Goal: Transaction & Acquisition: Subscribe to service/newsletter

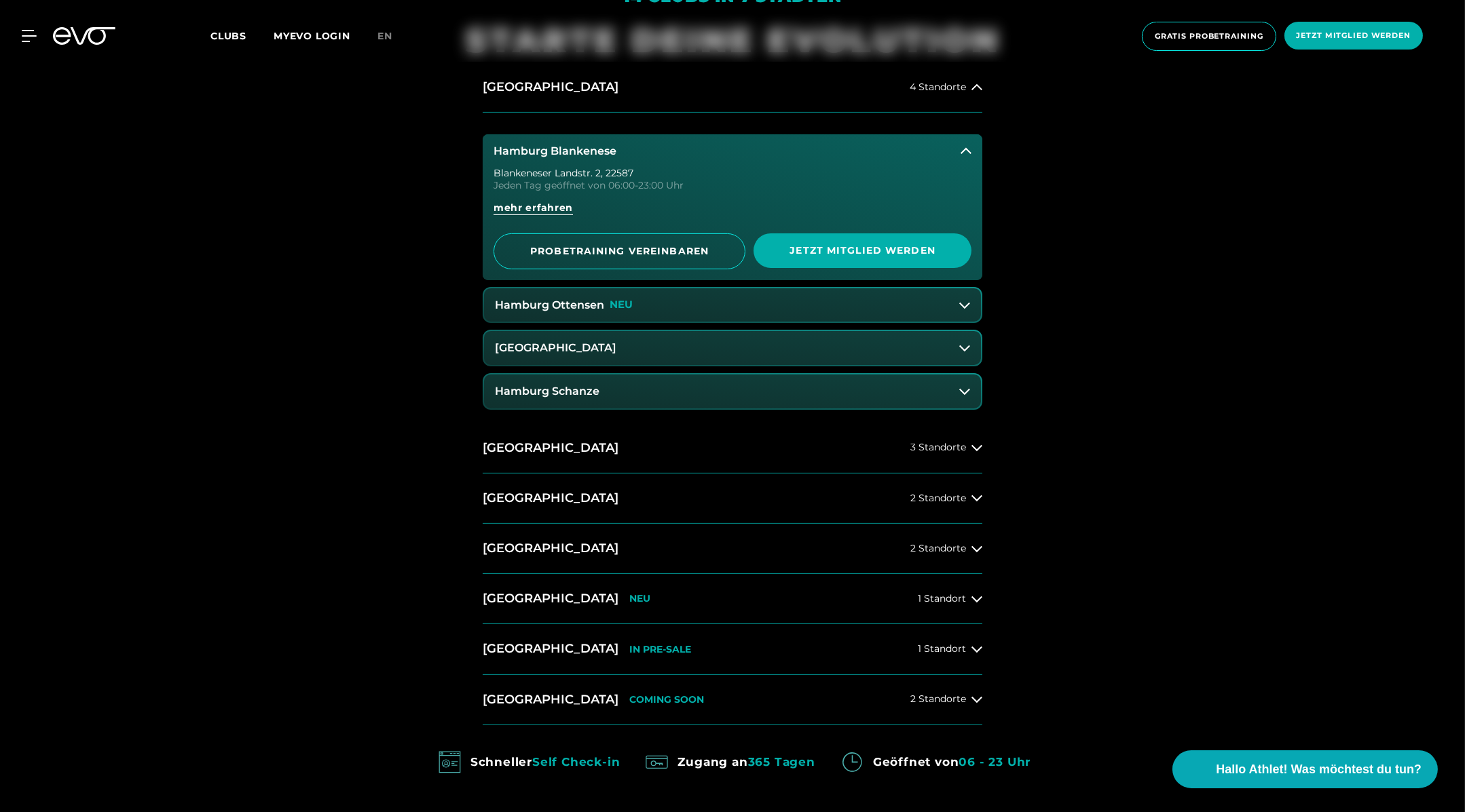
scroll to position [879, 0]
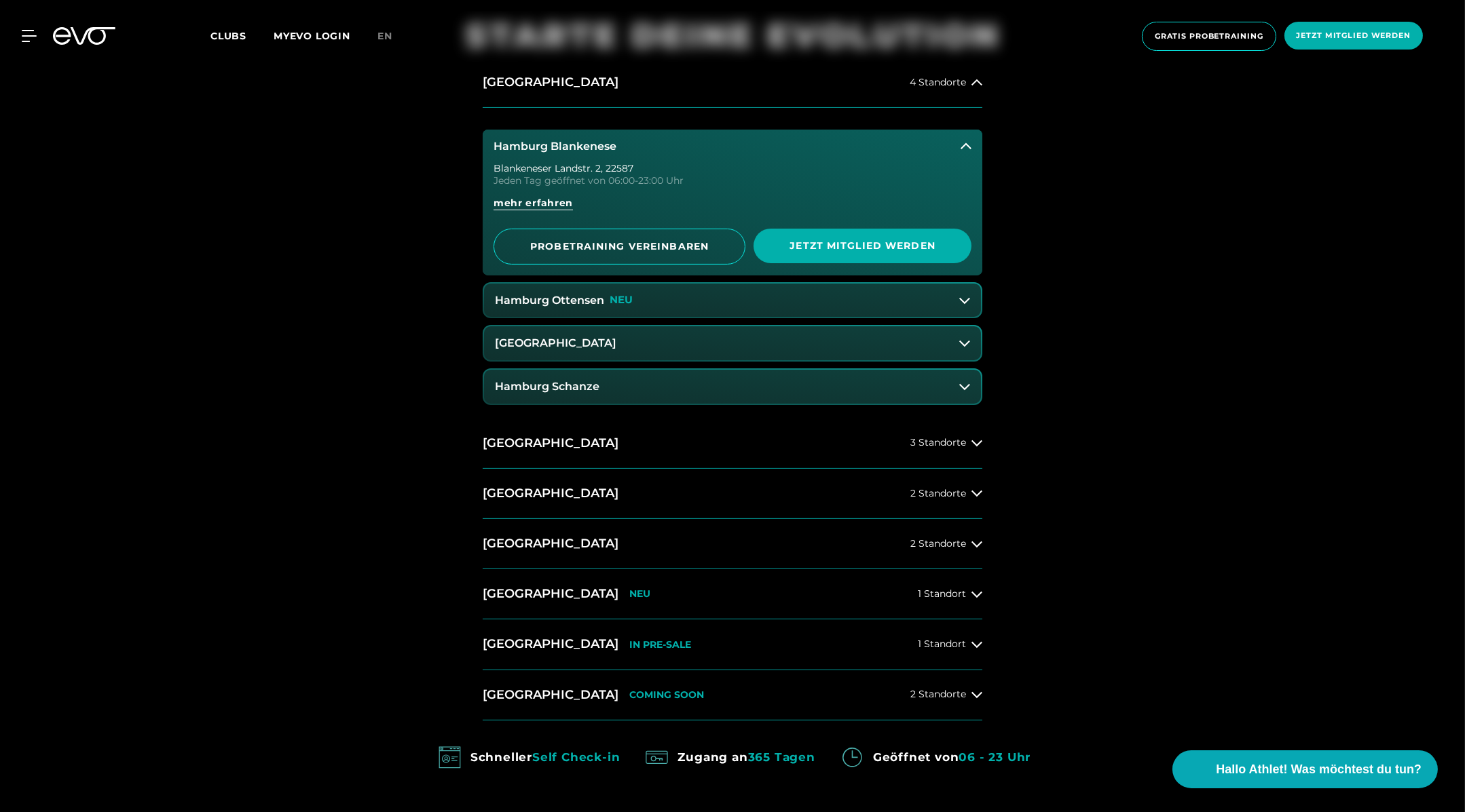
click at [1231, 381] on div "14 Clubs in 7 Städten STARTE DEINE EVOLUTION [GEOGRAPHIC_DATA] 4 Standorte [GEO…" at bounding box center [732, 426] width 1465 height 986
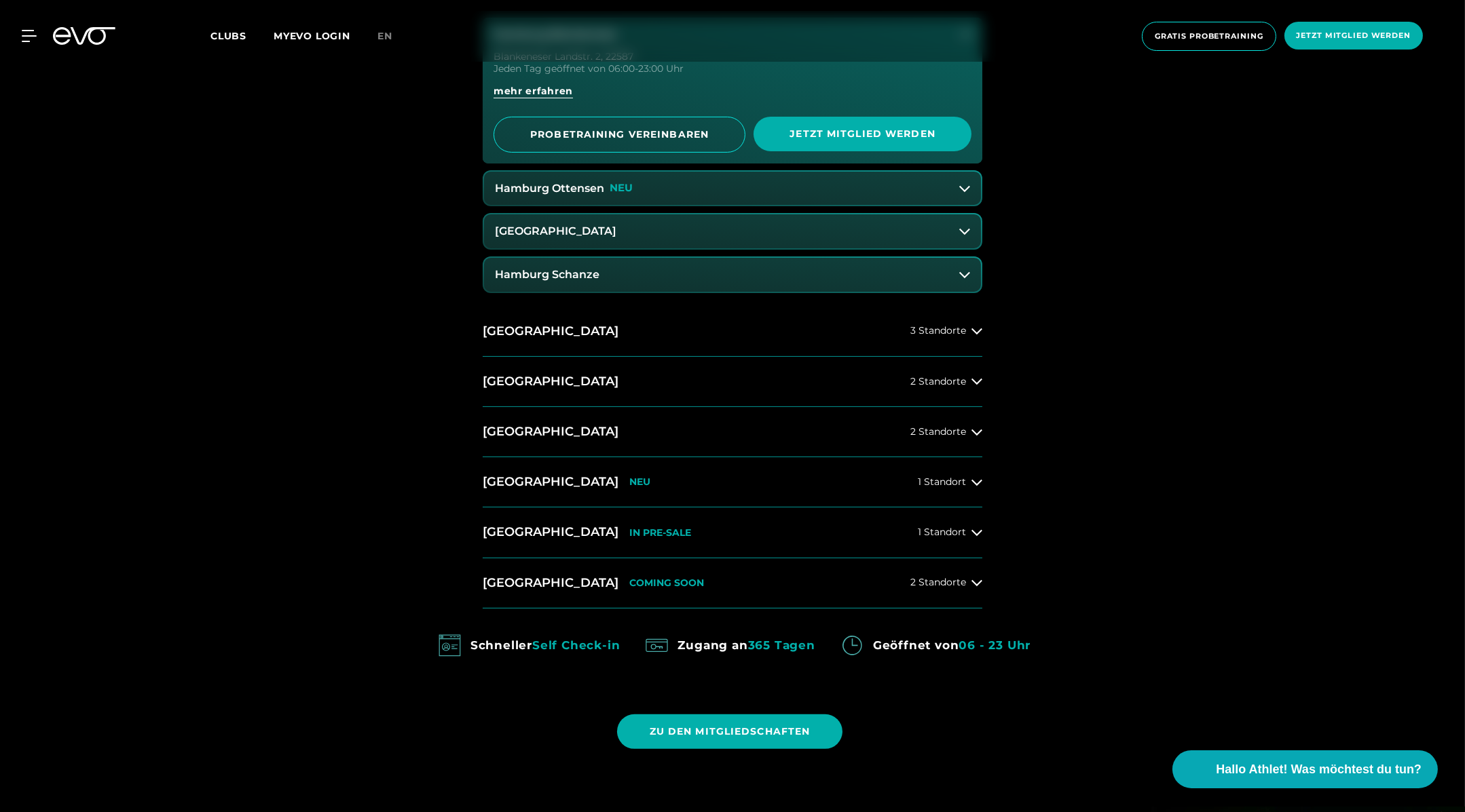
scroll to position [995, 0]
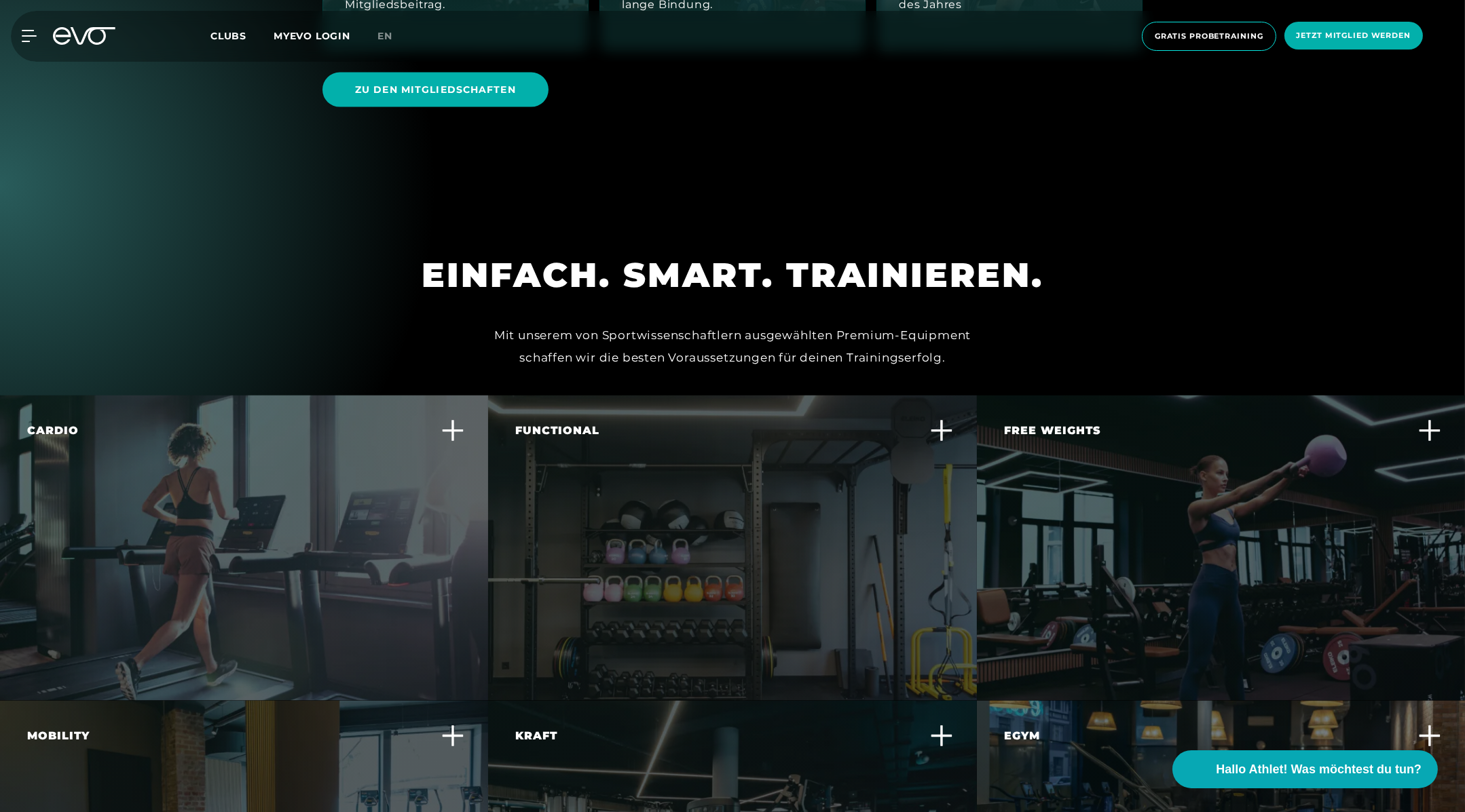
scroll to position [4346, 0]
click at [784, 258] on h1 "EINFACH. SMART. TRAINIEREN." at bounding box center [733, 282] width 622 height 60
click at [784, 252] on div "EINFACH. SMART. TRAINIEREN." at bounding box center [733, 274] width 622 height 44
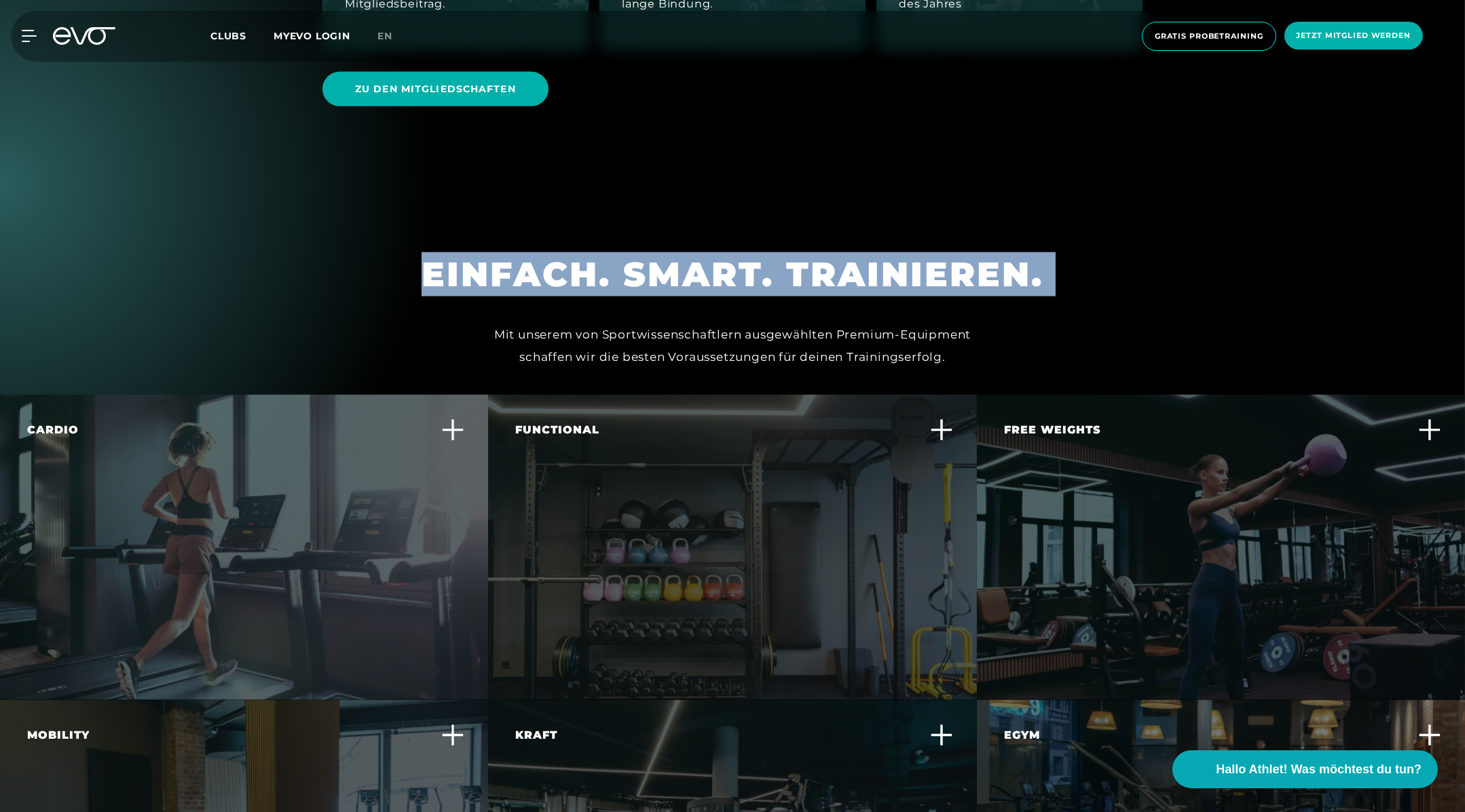
click at [784, 252] on div "EINFACH. SMART. TRAINIEREN." at bounding box center [733, 274] width 622 height 44
copy div "EINFACH. SMART. TRAINIEREN."
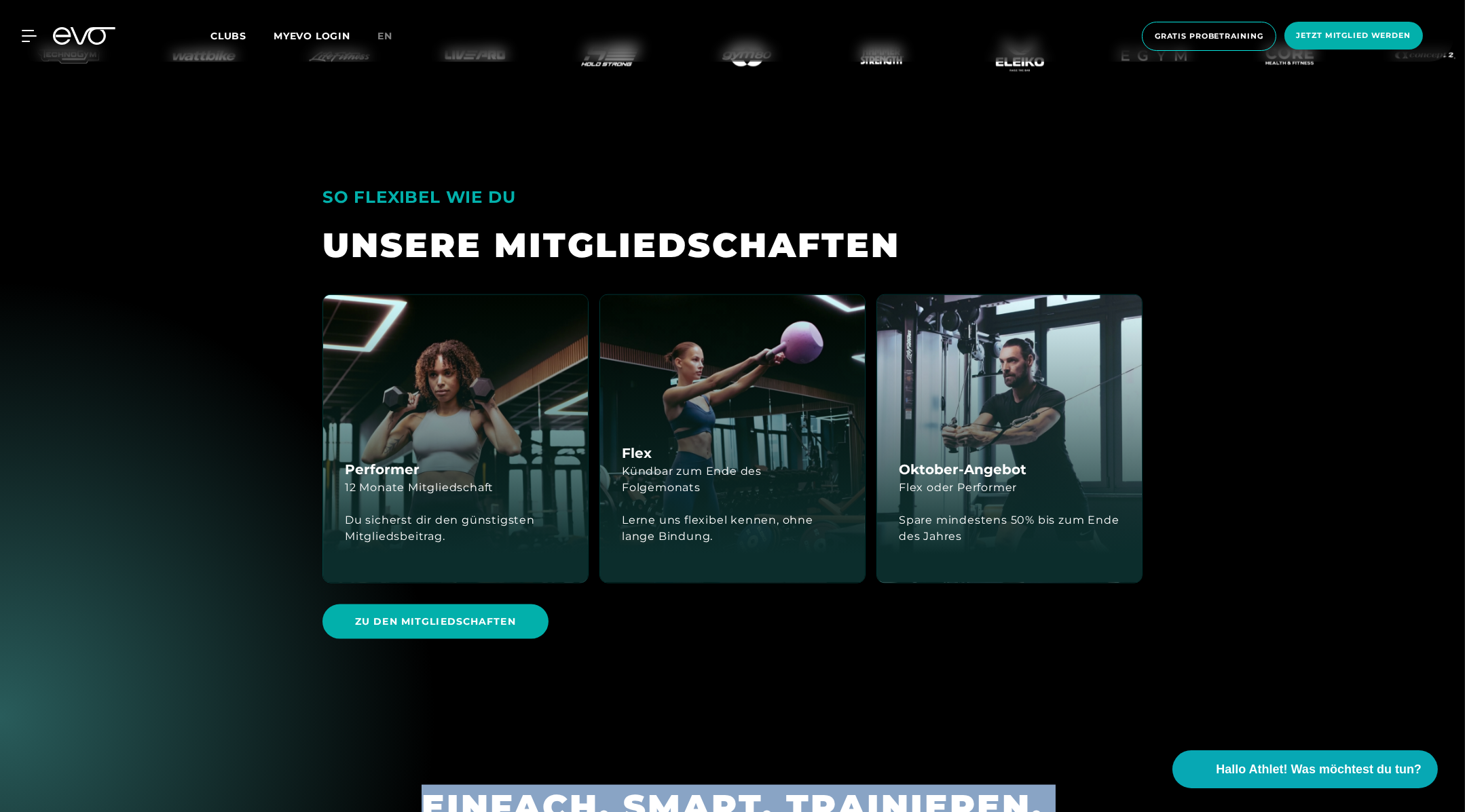
scroll to position [3814, 0]
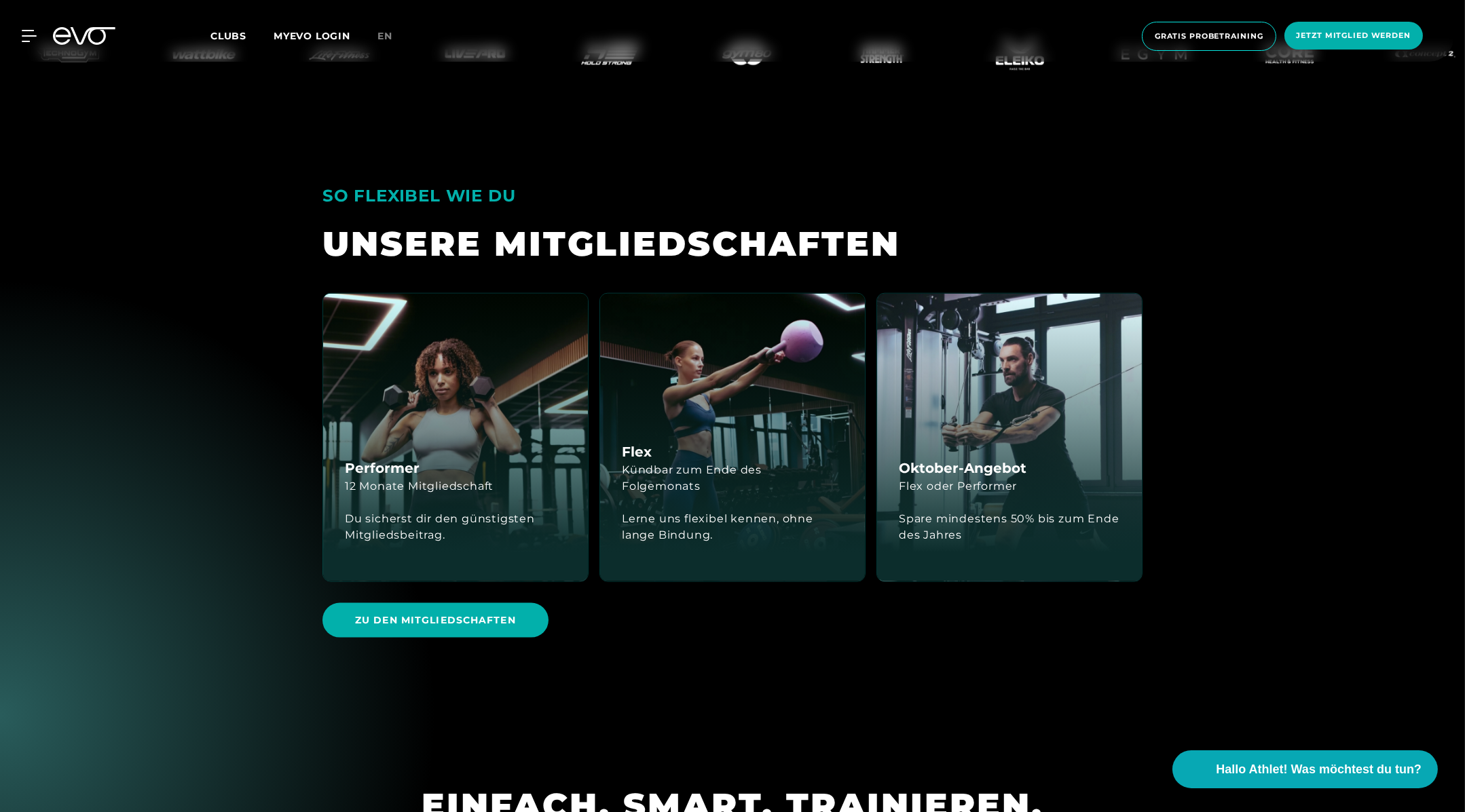
click at [957, 180] on div "SO FLEXIBEL WIE DU" at bounding box center [732, 195] width 821 height 32
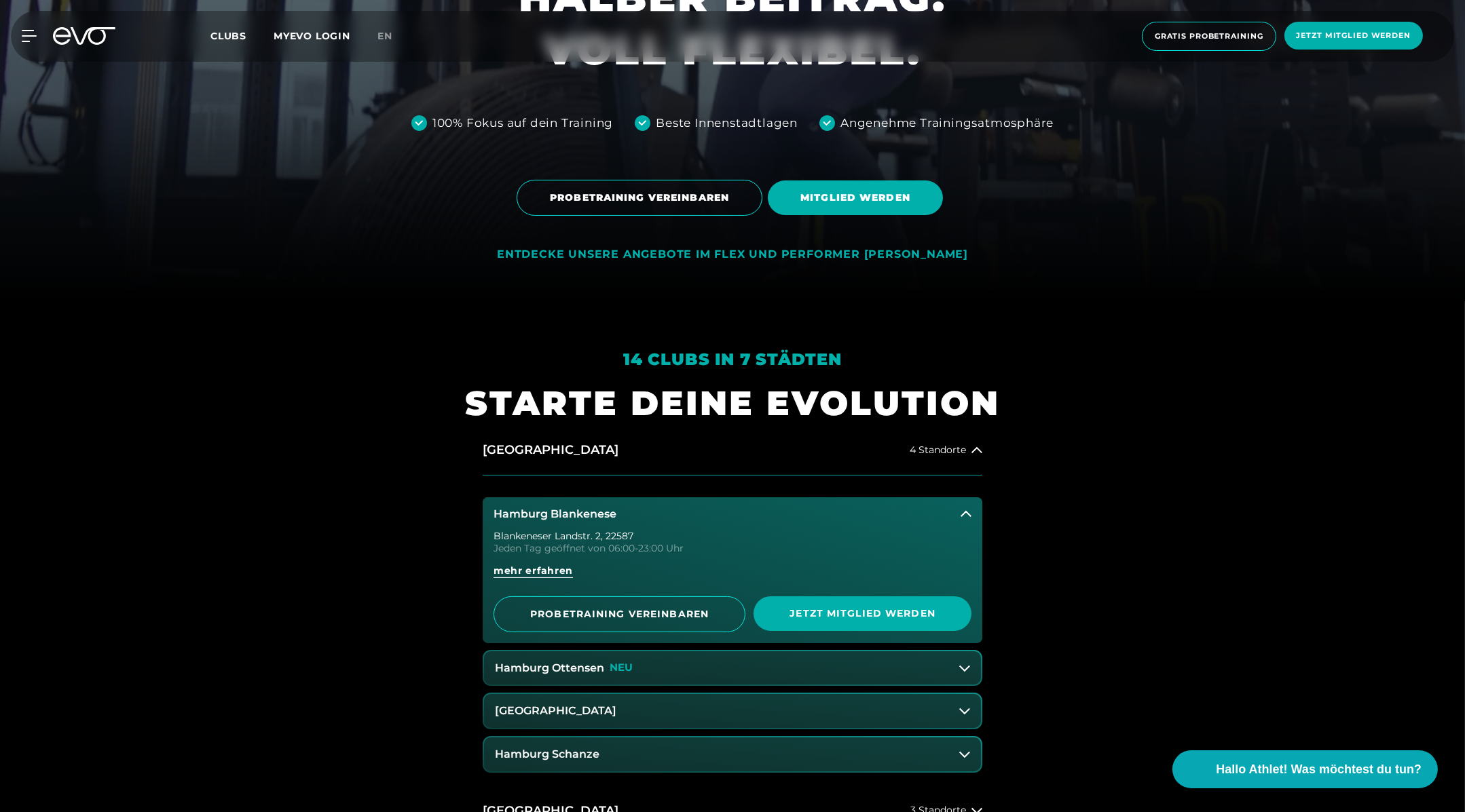
scroll to position [0, 0]
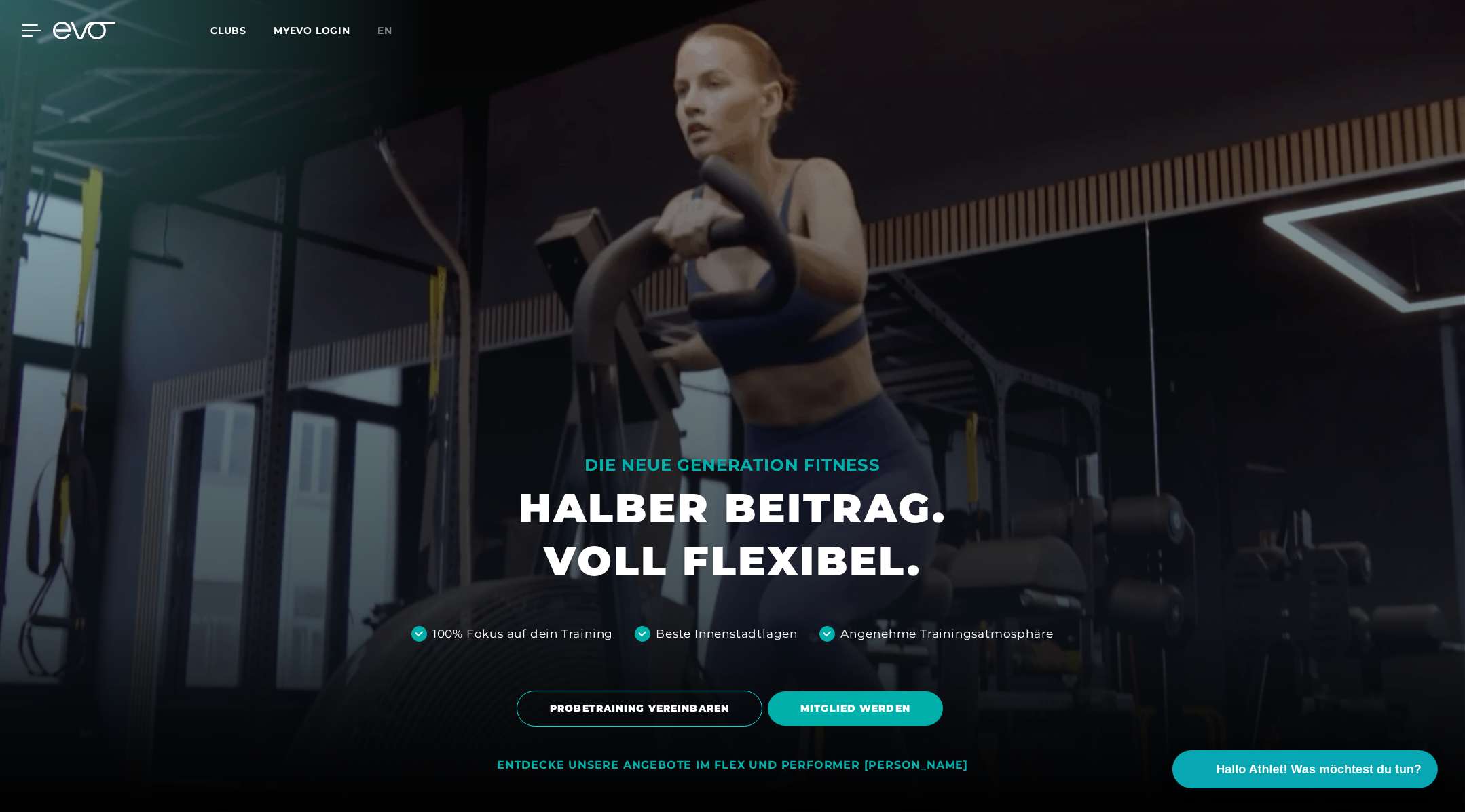
click at [19, 28] on div at bounding box center [21, 30] width 41 height 12
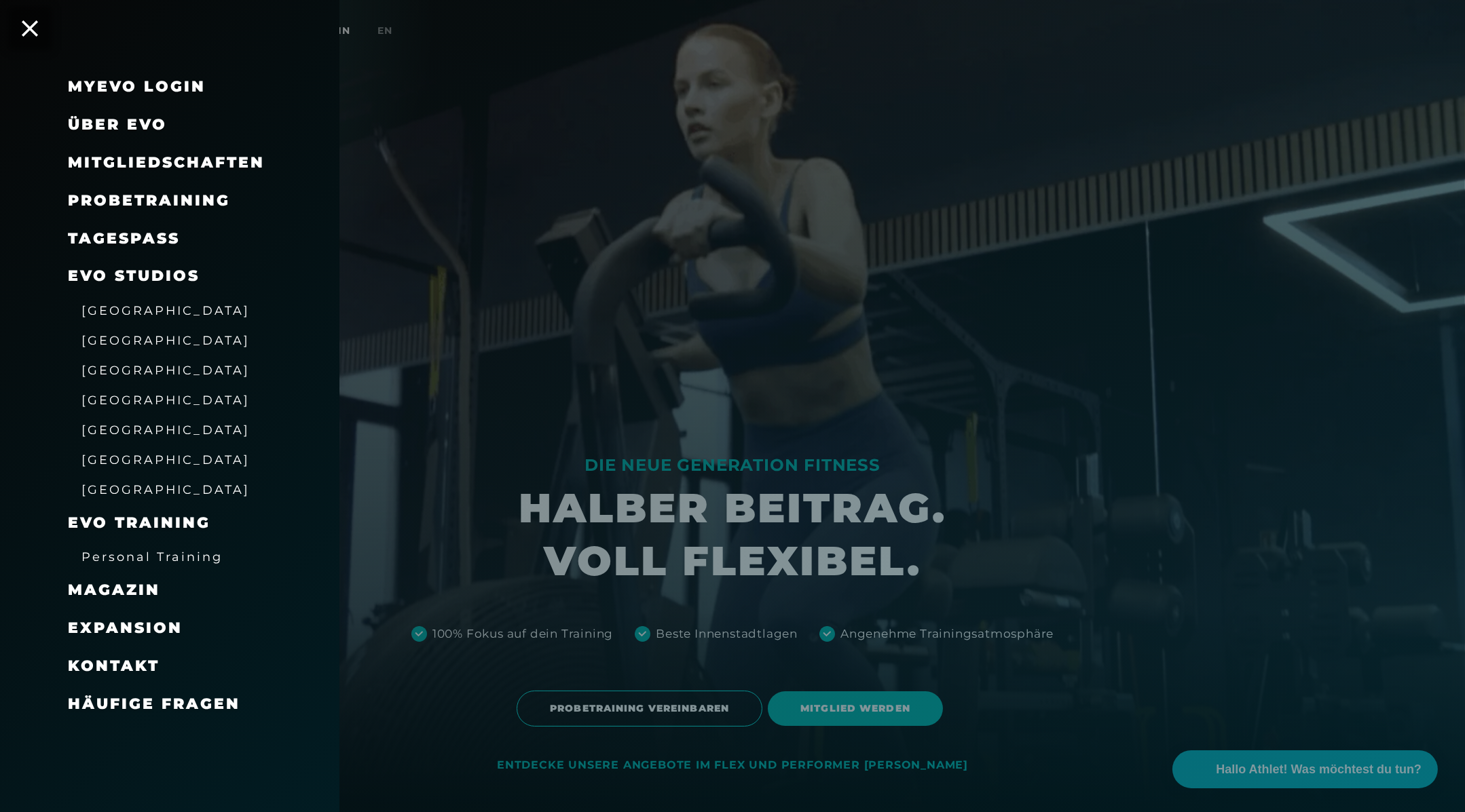
click at [142, 165] on span "Mitgliedschaften" at bounding box center [166, 162] width 197 height 19
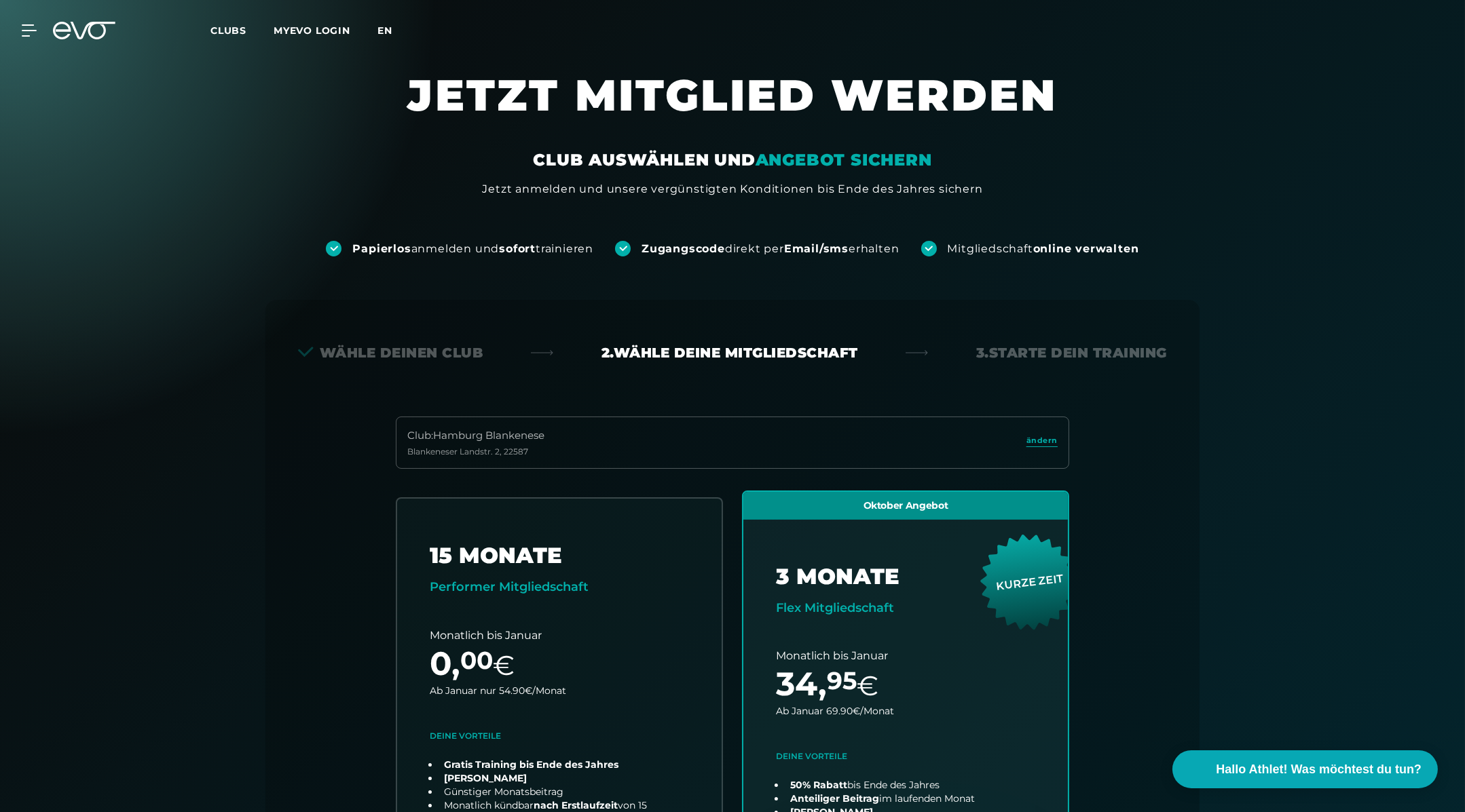
click at [379, 33] on span "en" at bounding box center [385, 30] width 15 height 12
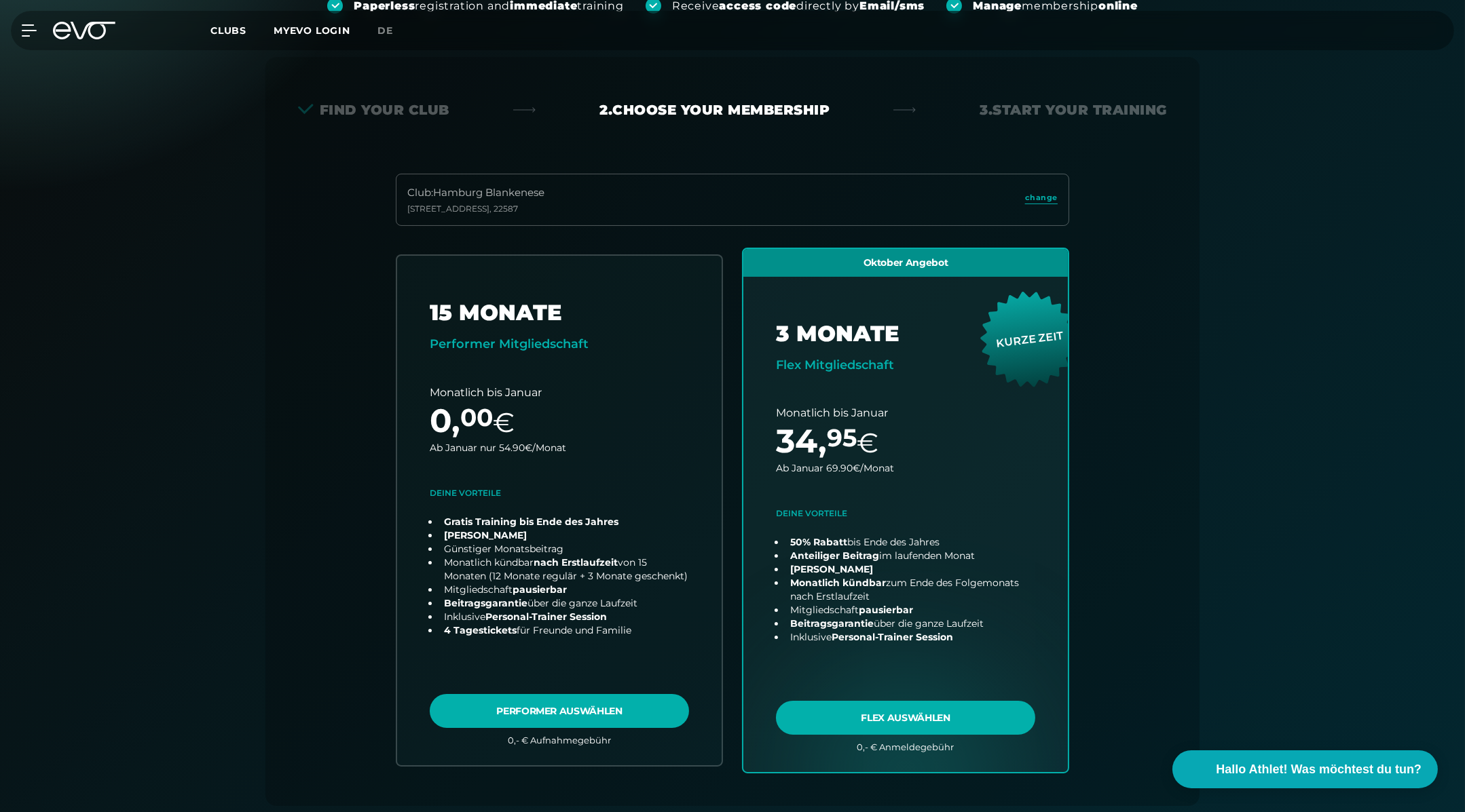
scroll to position [316, 0]
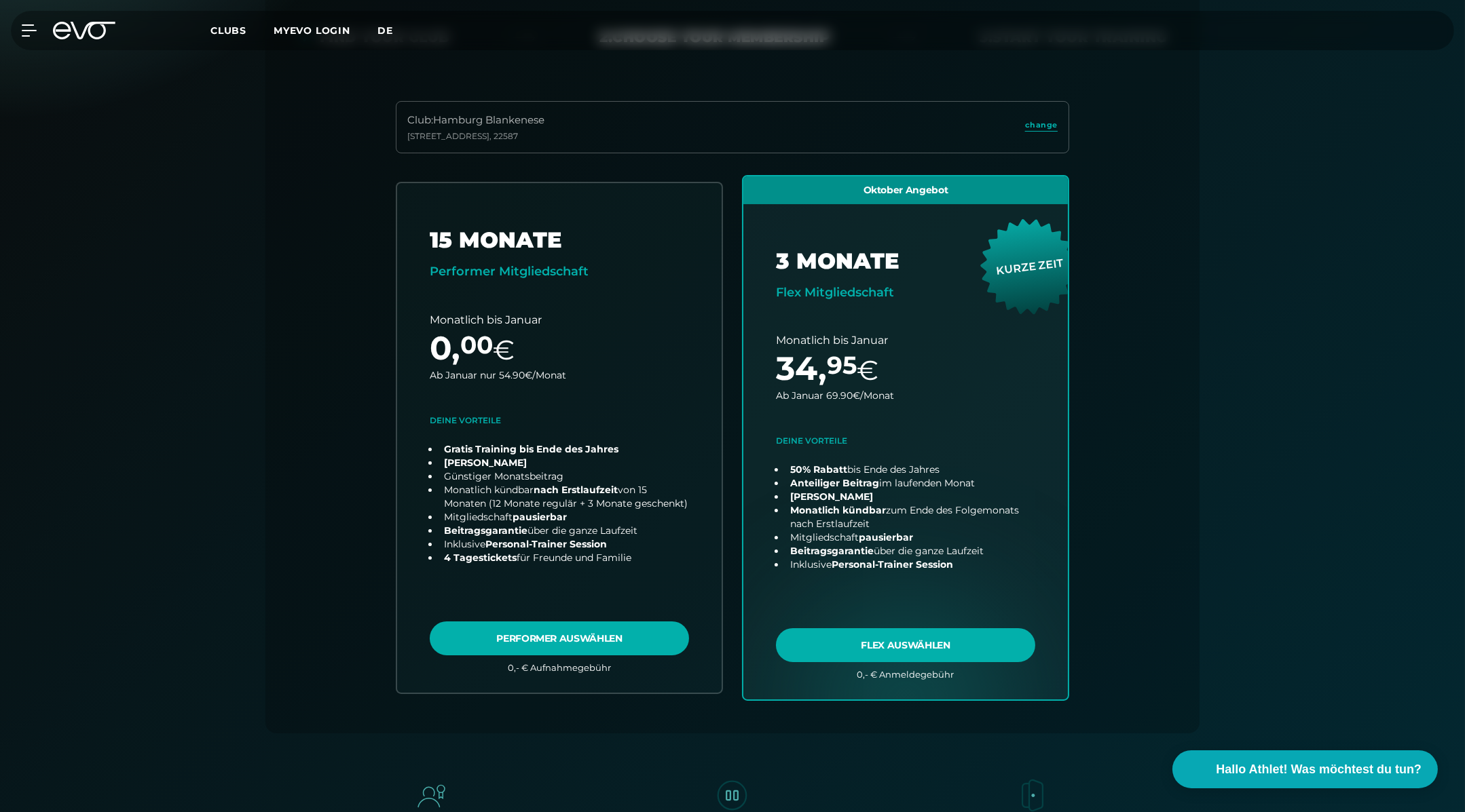
click at [391, 31] on span "de" at bounding box center [385, 30] width 15 height 12
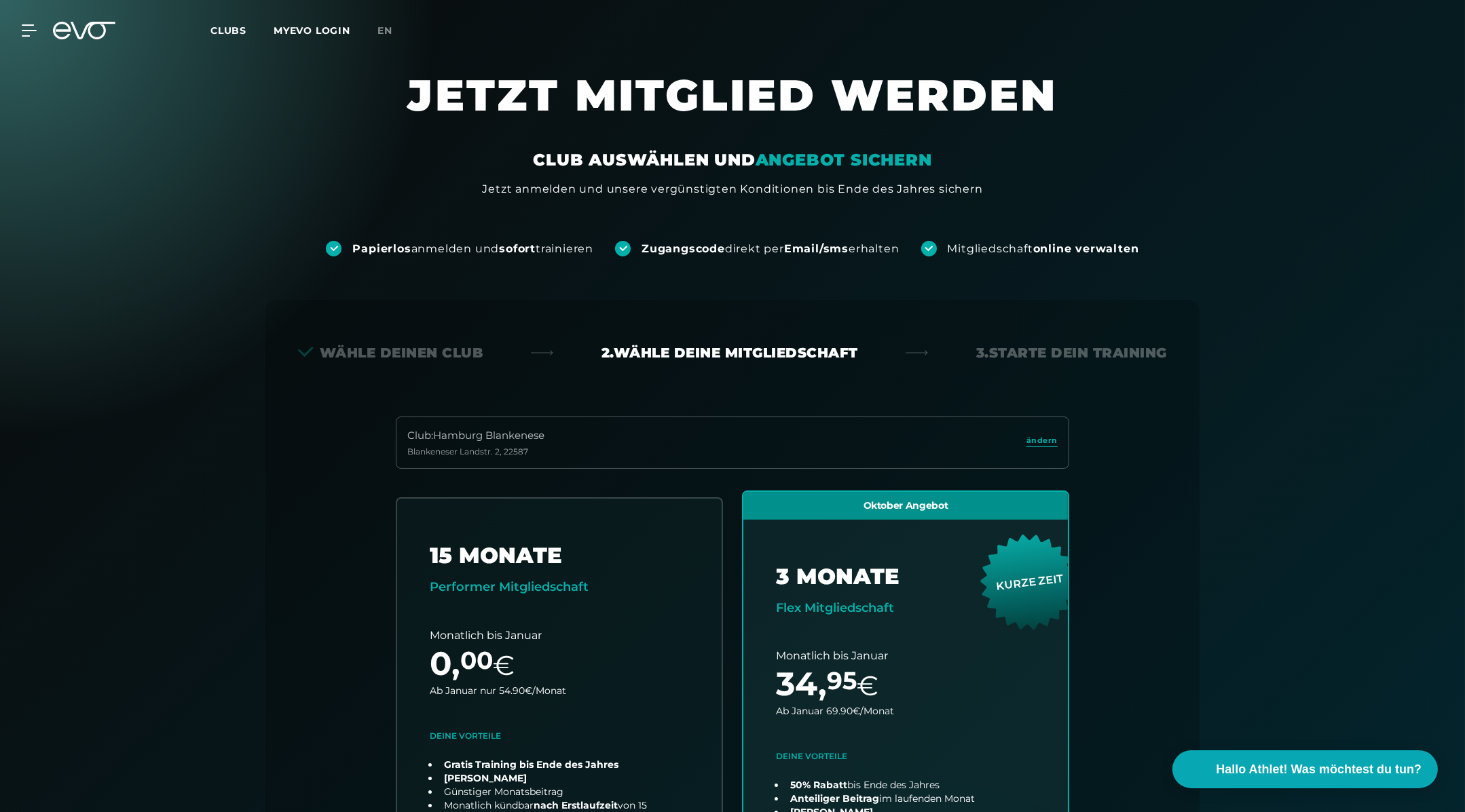
click at [391, 31] on span "en" at bounding box center [385, 30] width 15 height 12
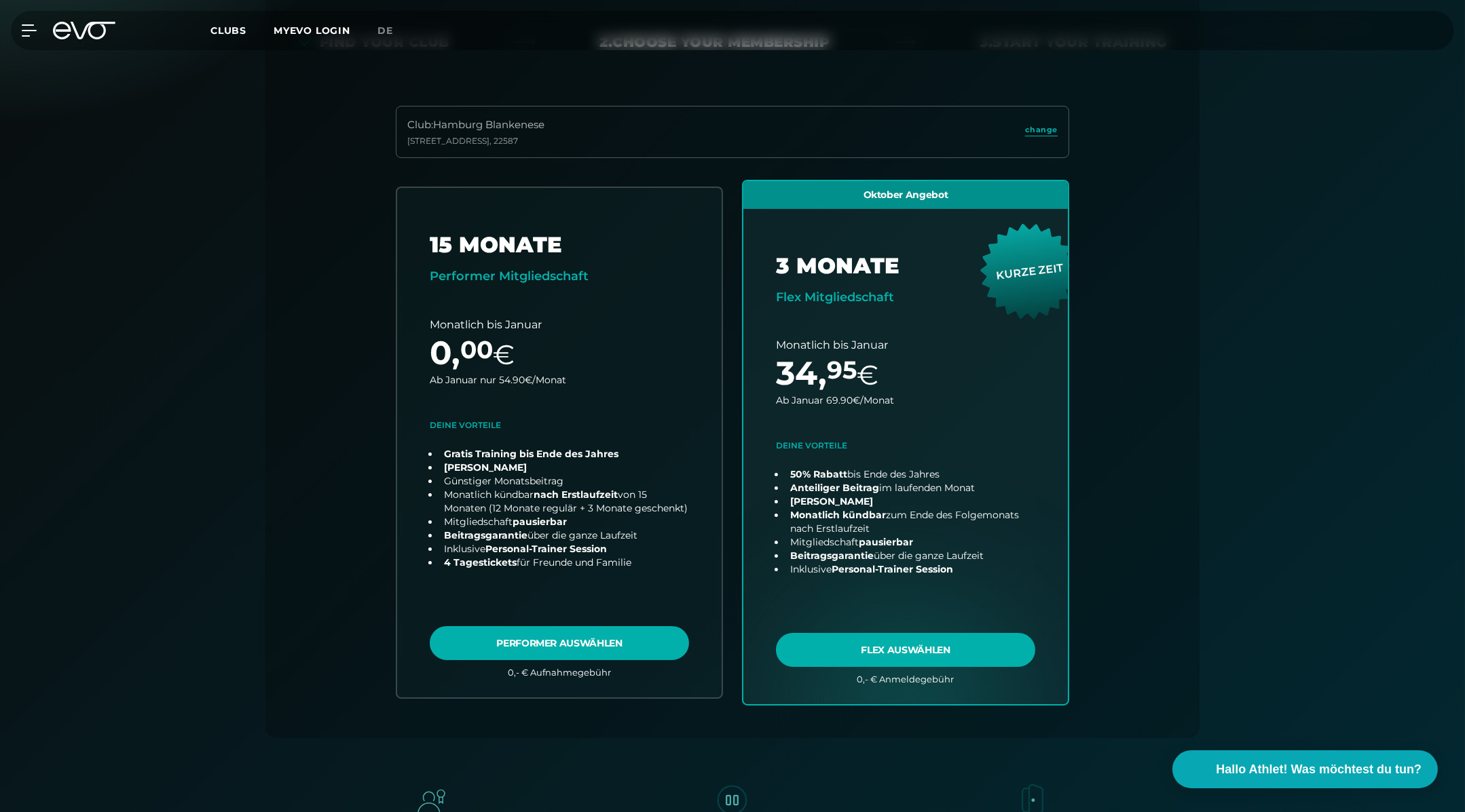
scroll to position [331, 0]
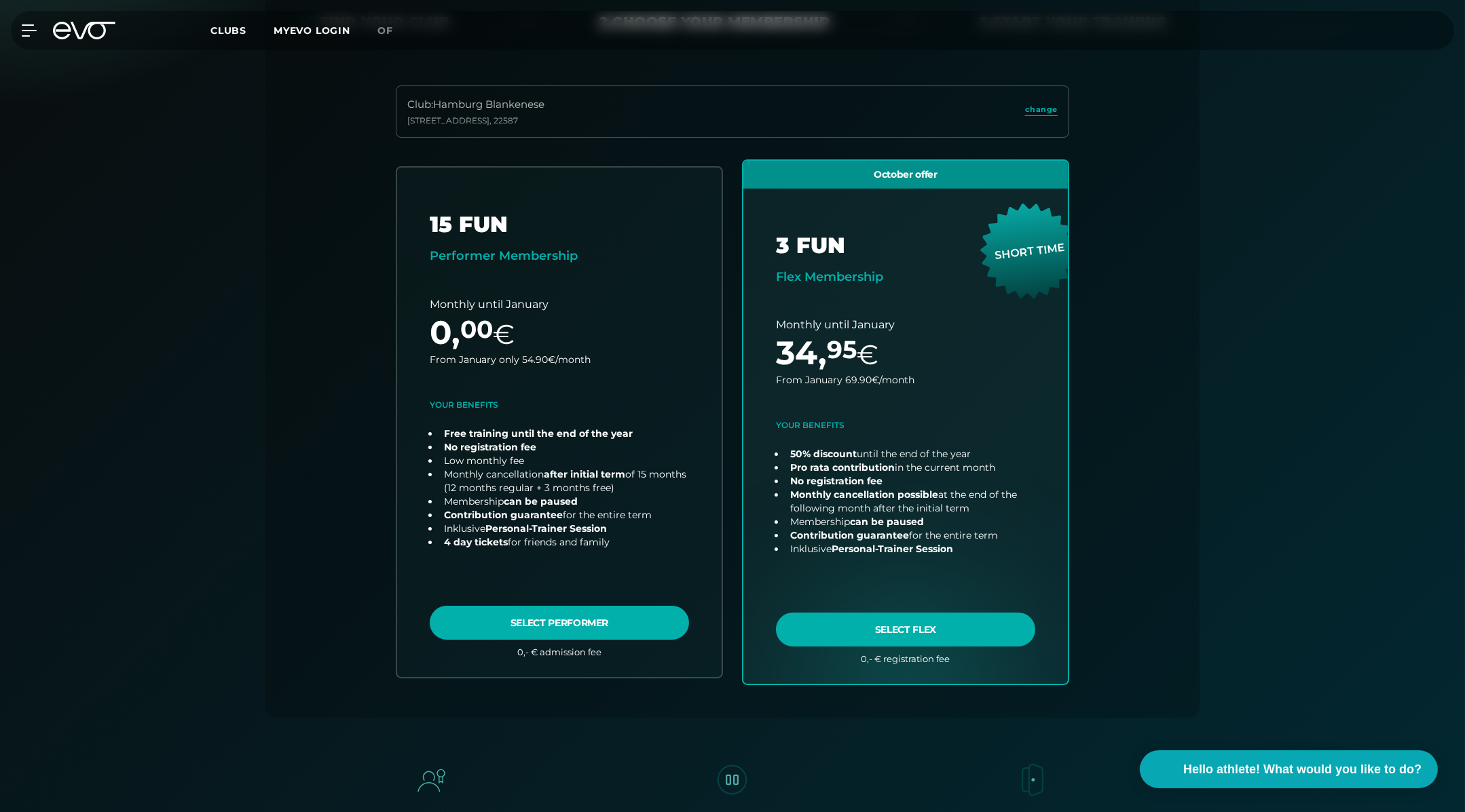
click at [1277, 181] on div "Paperless registration and immediate training Receive access code directly by E…" at bounding box center [732, 427] width 1465 height 1123
